Goal: Information Seeking & Learning: Learn about a topic

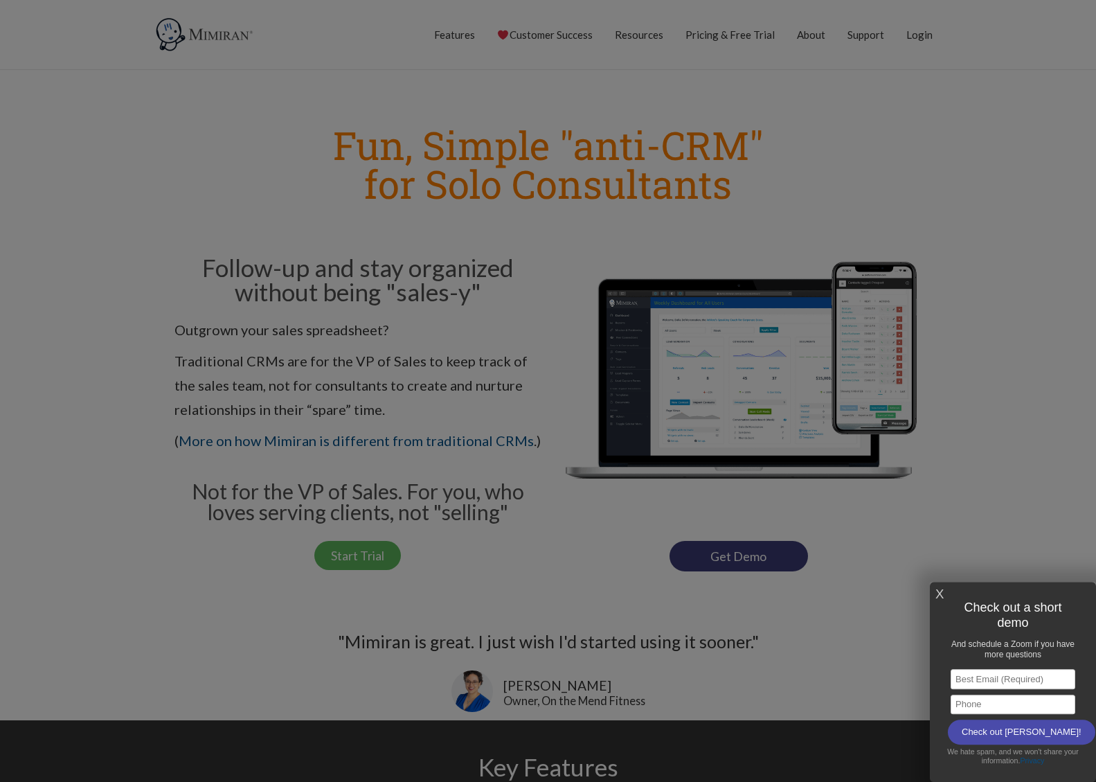
click at [941, 593] on link "X" at bounding box center [939, 594] width 8 height 23
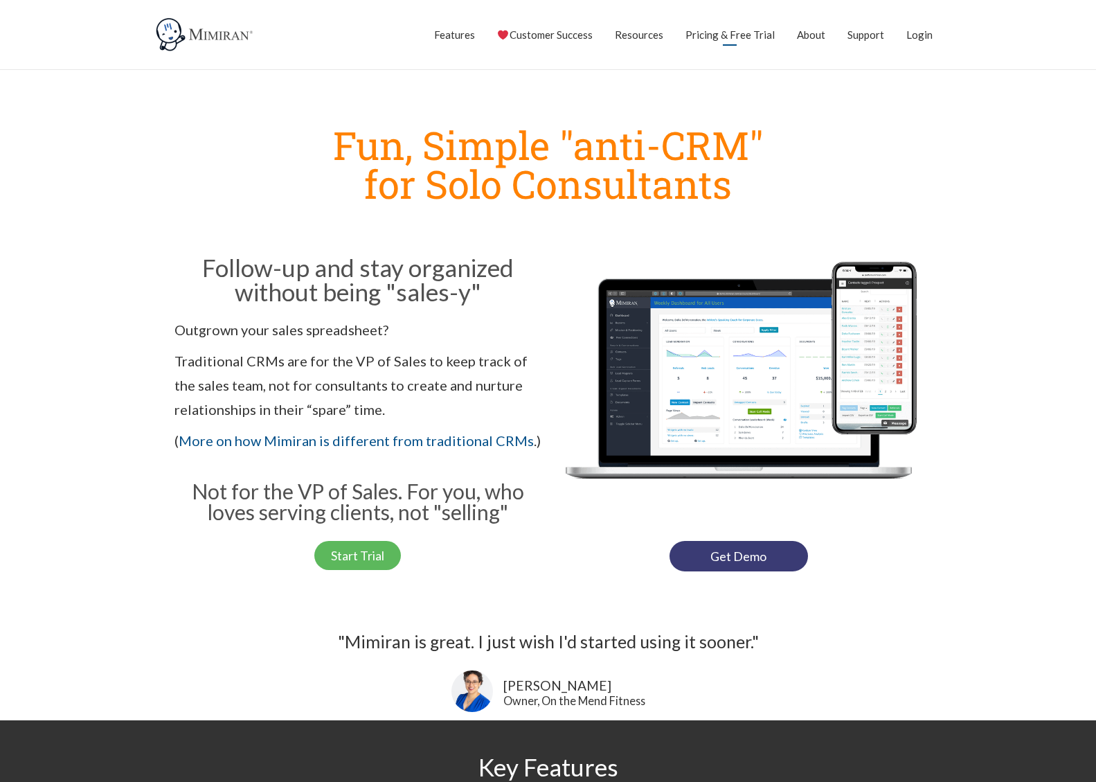
click at [742, 37] on link "Pricing & Free Trial" at bounding box center [729, 34] width 89 height 35
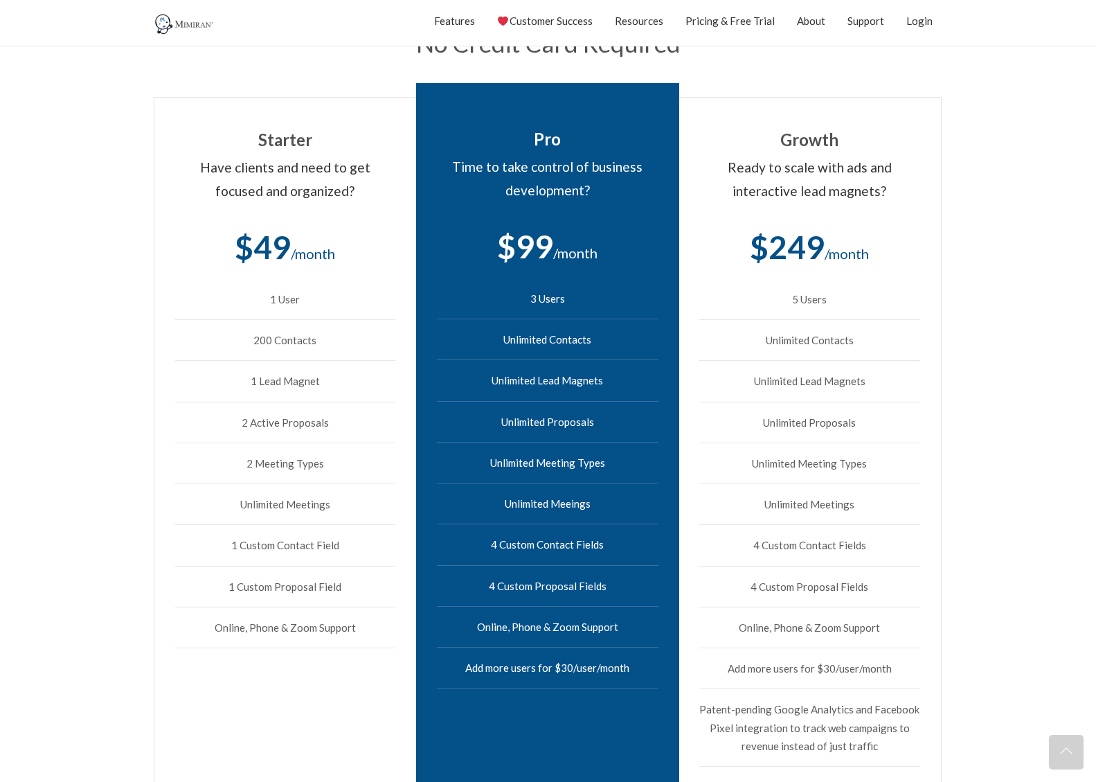
scroll to position [346, 0]
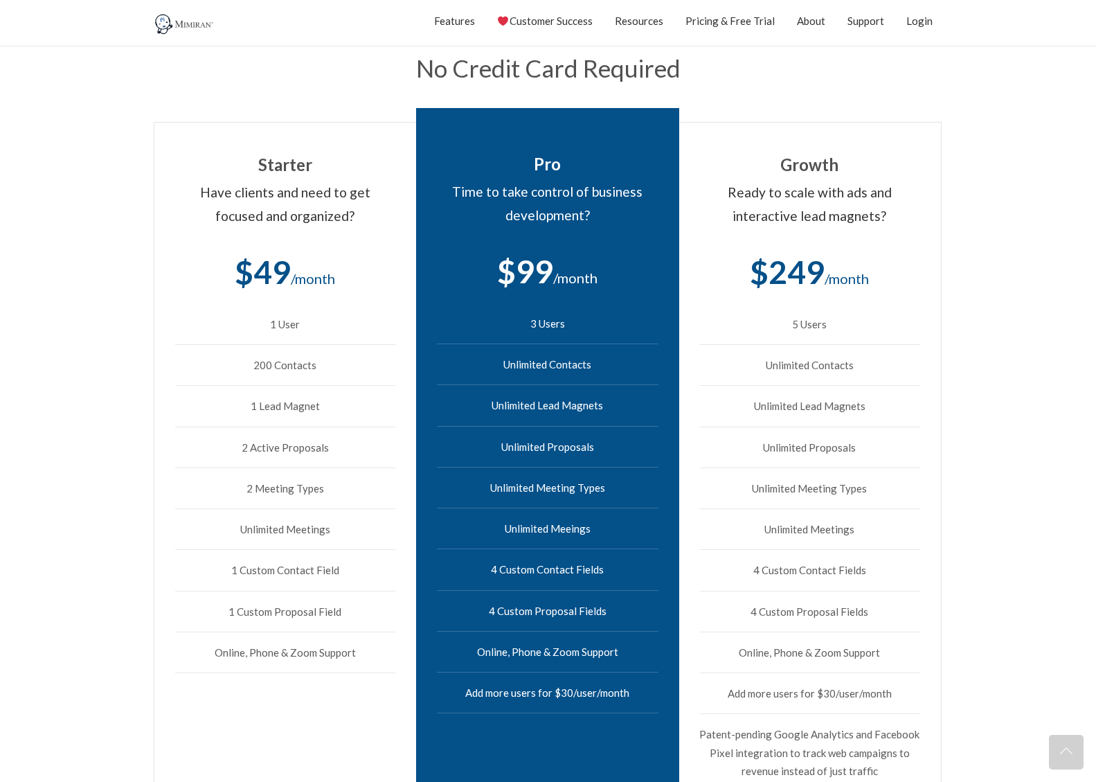
click at [109, 403] on section "Starter Have clients and need to get focused and organized? $49 /month 1 User 2…" at bounding box center [548, 602] width 1096 height 1016
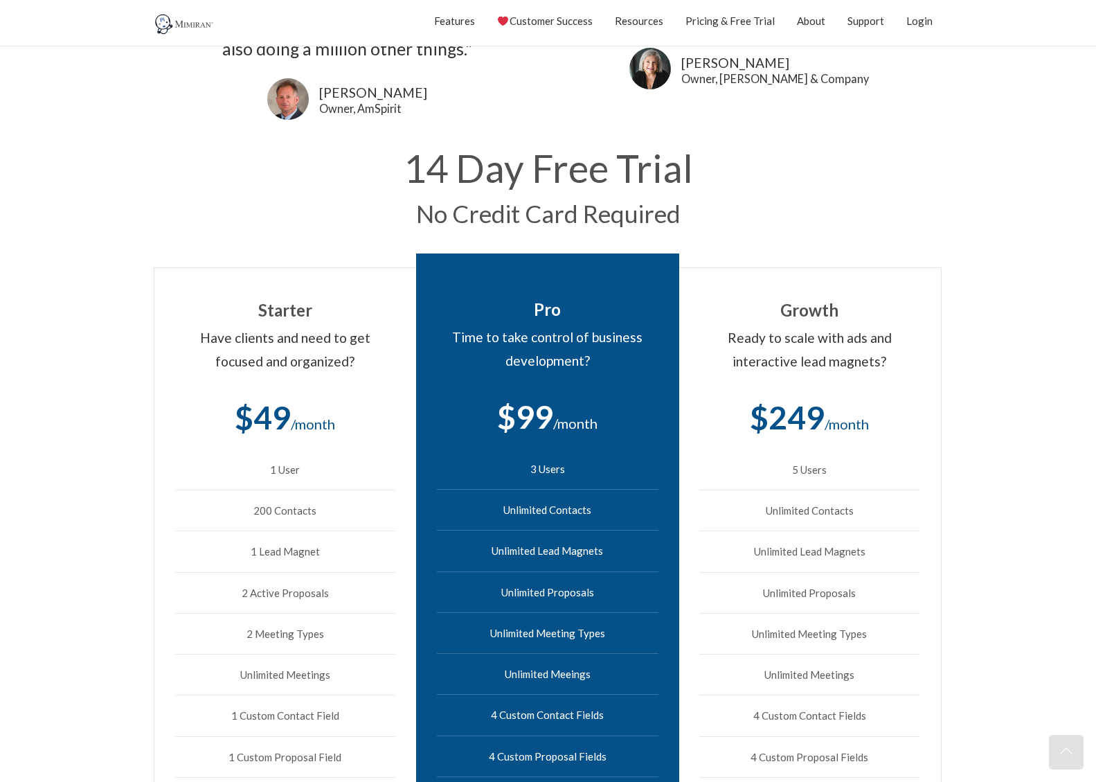
scroll to position [0, 0]
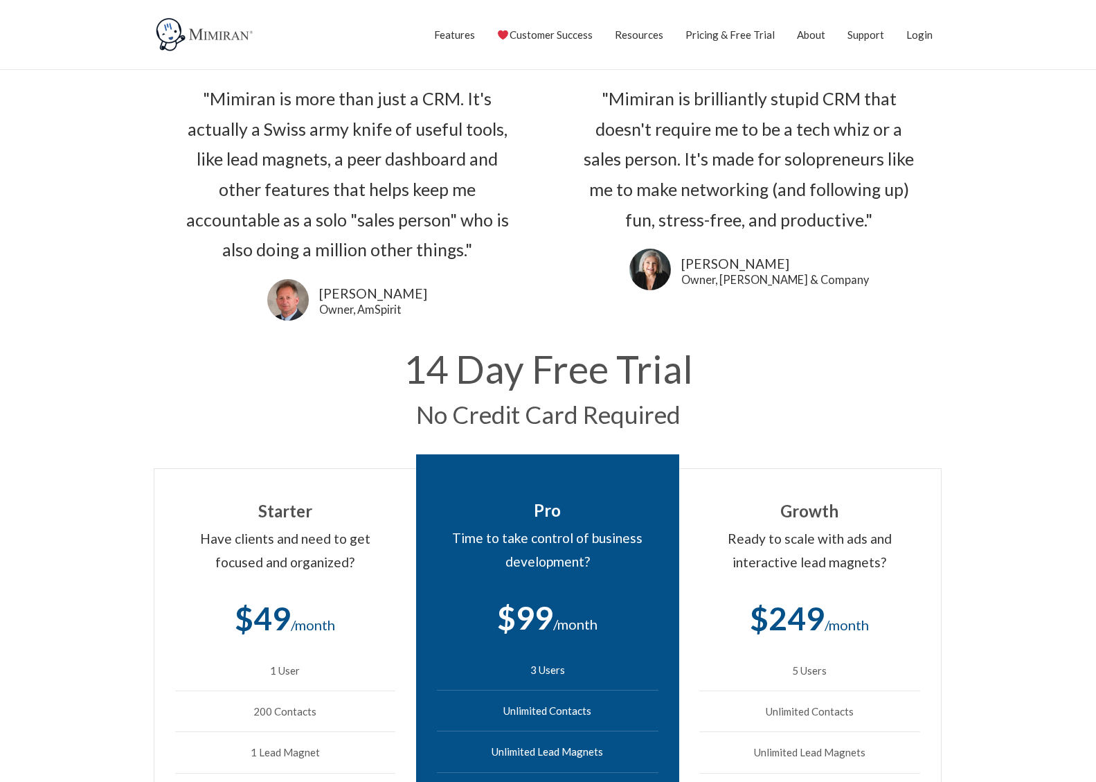
click at [183, 36] on img at bounding box center [206, 34] width 104 height 35
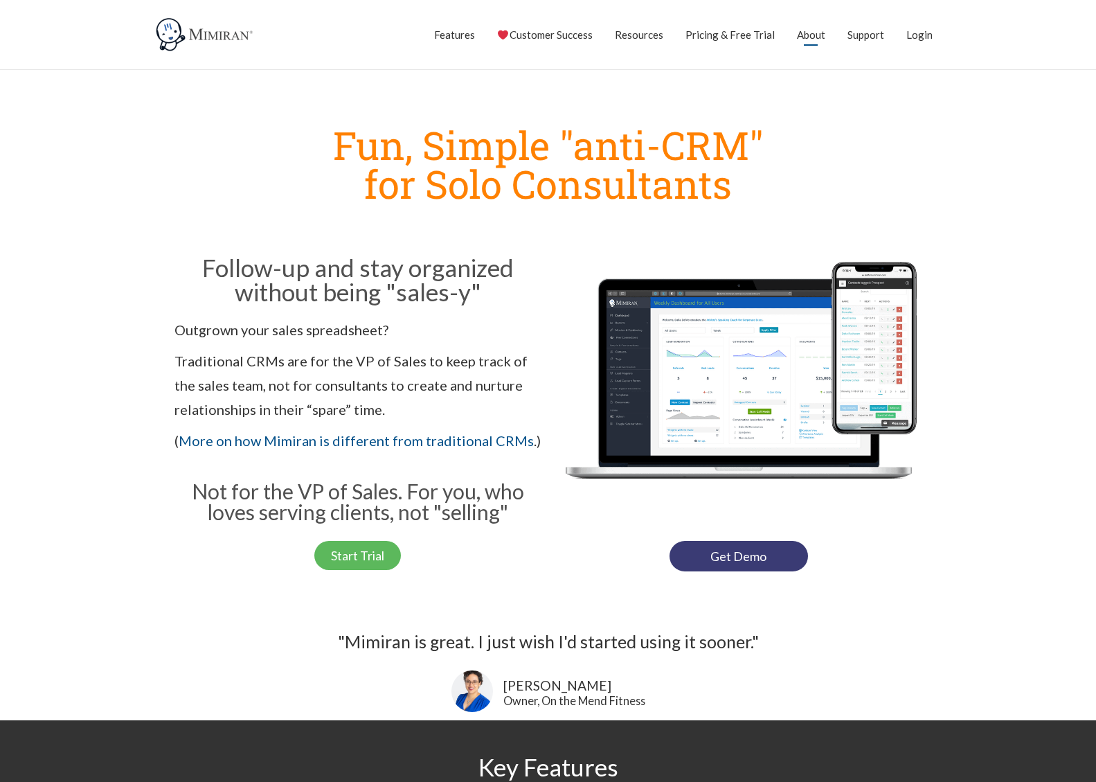
click at [814, 33] on link "About" at bounding box center [811, 34] width 28 height 35
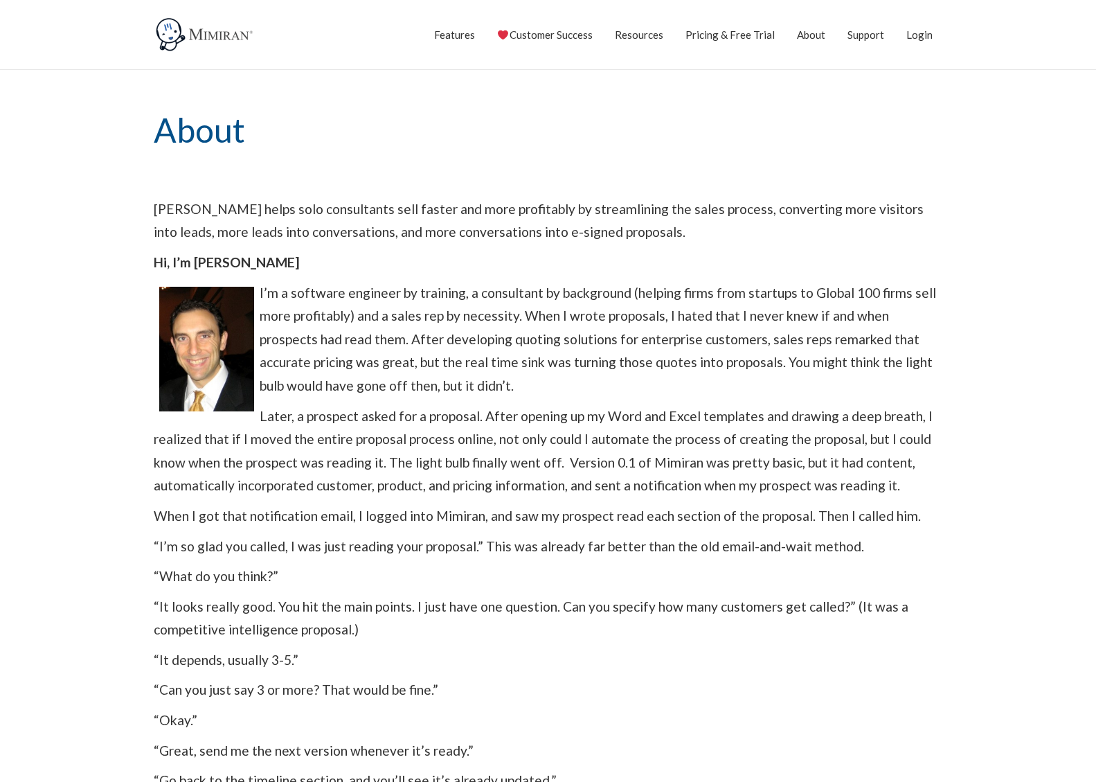
click at [262, 501] on div "Mimiran helps solo consultants sell faster and more profitably by streamlining …" at bounding box center [548, 755] width 789 height 1117
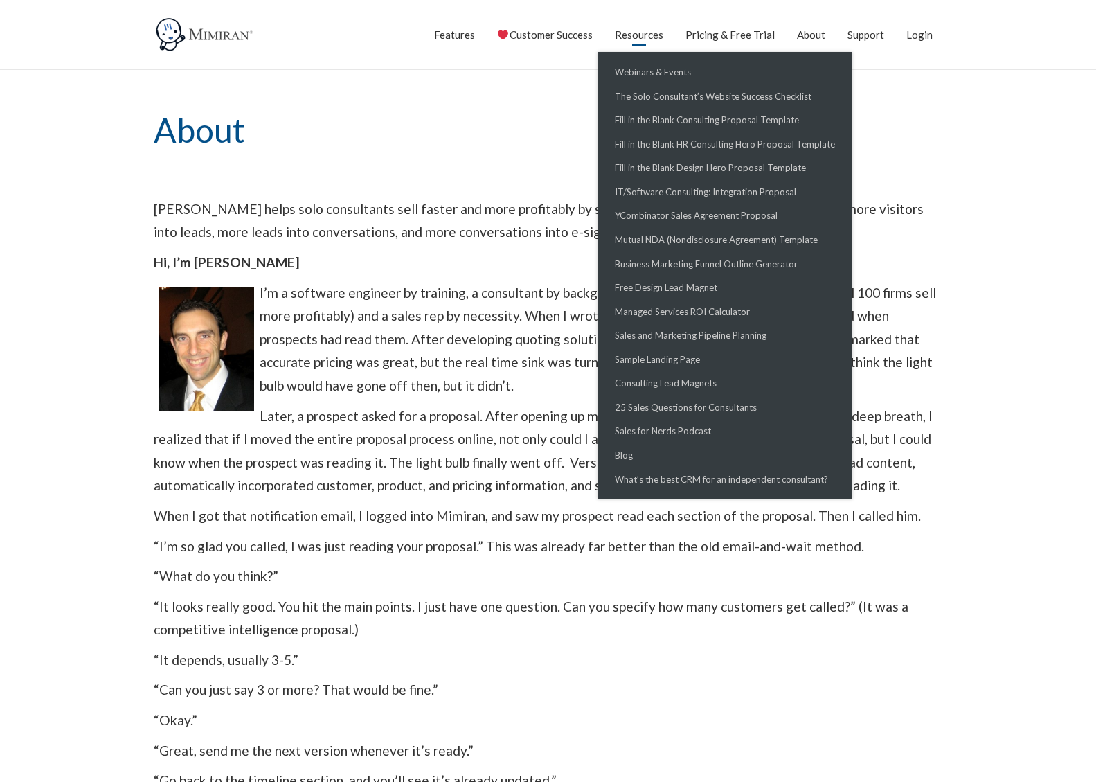
click at [652, 36] on link "Resources" at bounding box center [639, 34] width 48 height 35
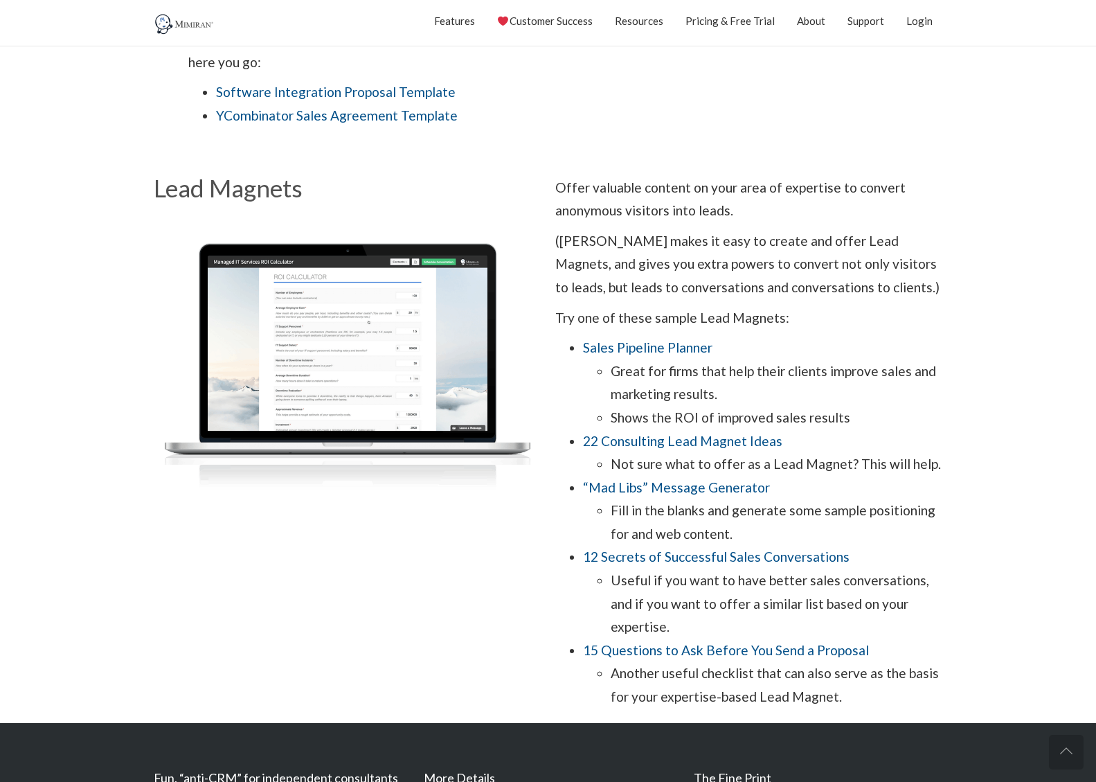
scroll to position [415, 0]
